Goal: Check status: Check status

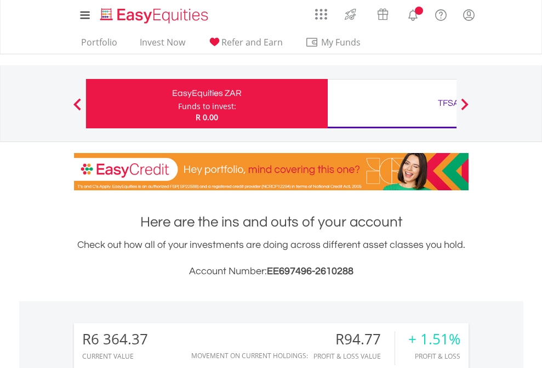
scroll to position [105, 172]
click at [178, 104] on div "Funds to invest:" at bounding box center [207, 106] width 58 height 11
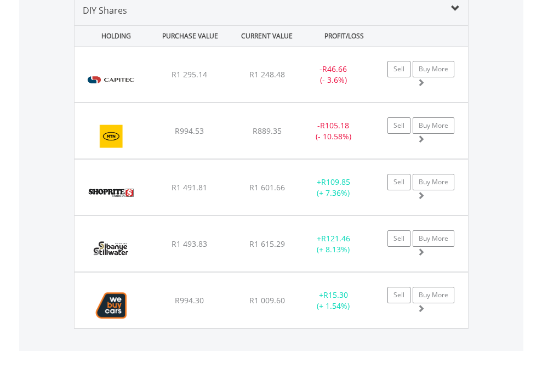
scroll to position [1060, 0]
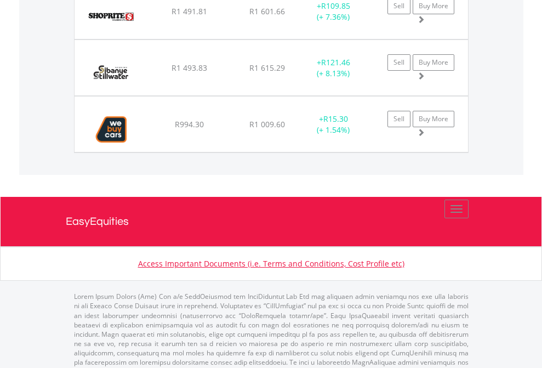
scroll to position [79, 0]
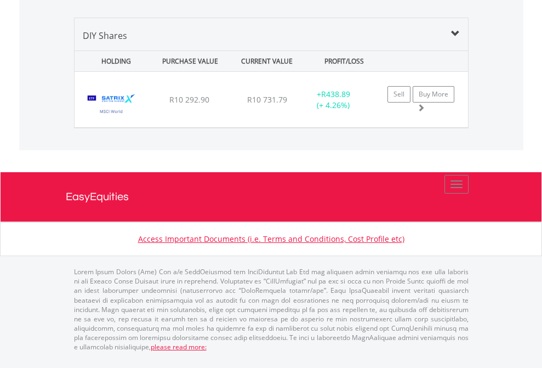
scroll to position [1060, 0]
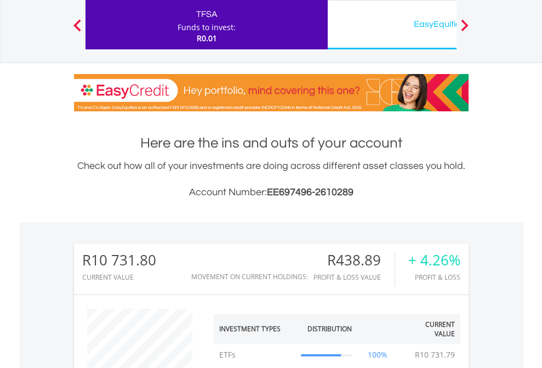
scroll to position [105, 172]
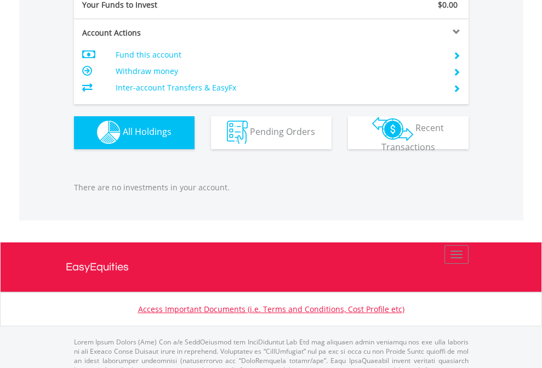
scroll to position [1086, 0]
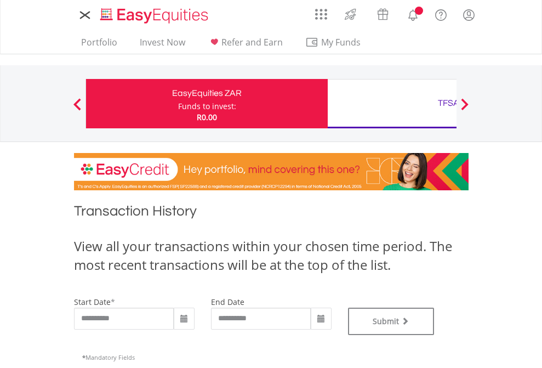
type input "**********"
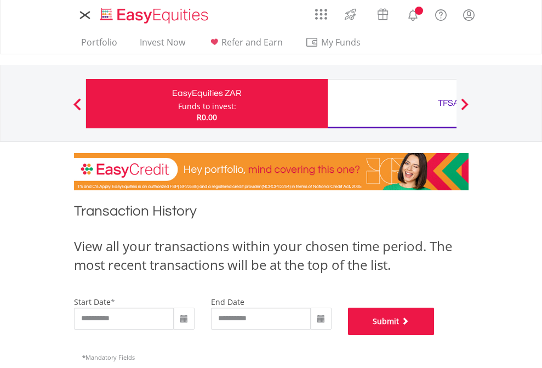
click at [435, 335] on button "Submit" at bounding box center [391, 321] width 87 height 27
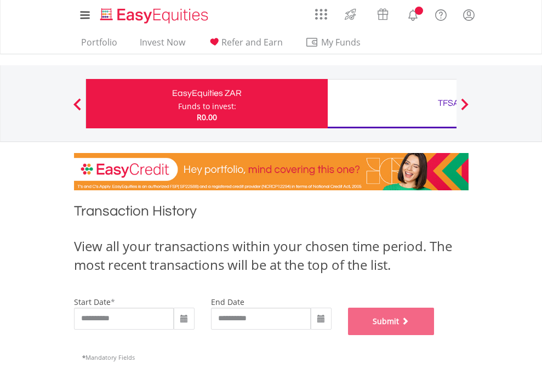
scroll to position [445, 0]
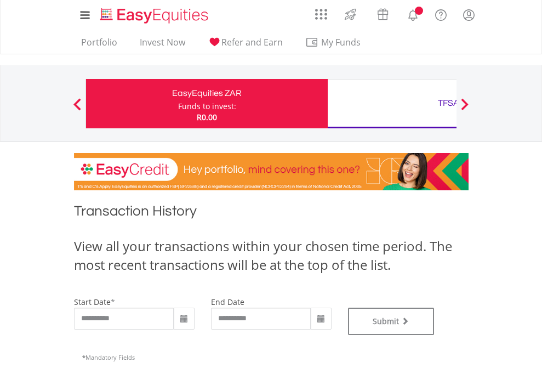
click at [392, 104] on div "TFSA" at bounding box center [448, 102] width 229 height 15
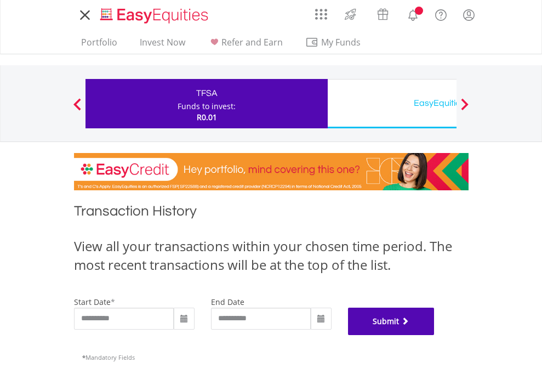
click at [435, 335] on button "Submit" at bounding box center [391, 321] width 87 height 27
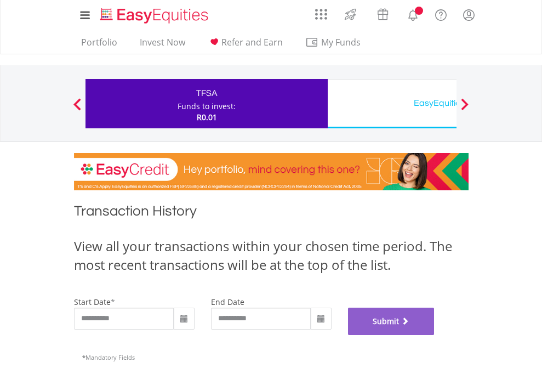
scroll to position [445, 0]
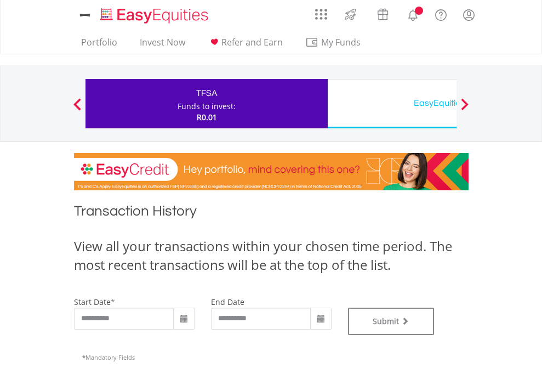
click at [392, 104] on div "EasyEquities USD" at bounding box center [448, 102] width 229 height 15
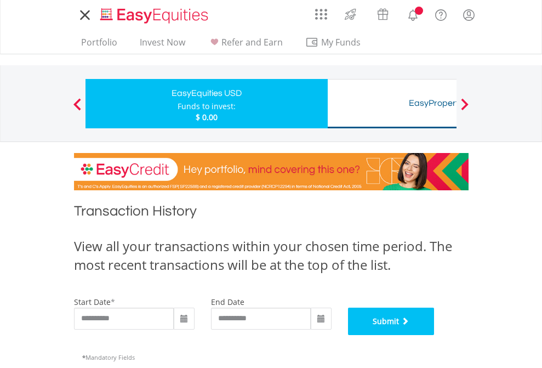
click at [435, 335] on button "Submit" at bounding box center [391, 321] width 87 height 27
